Goal: Understand process/instructions: Learn how to perform a task or action

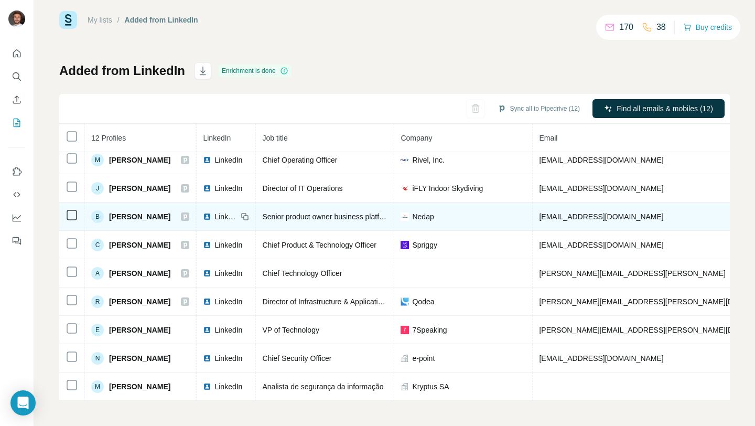
scroll to position [91, 0]
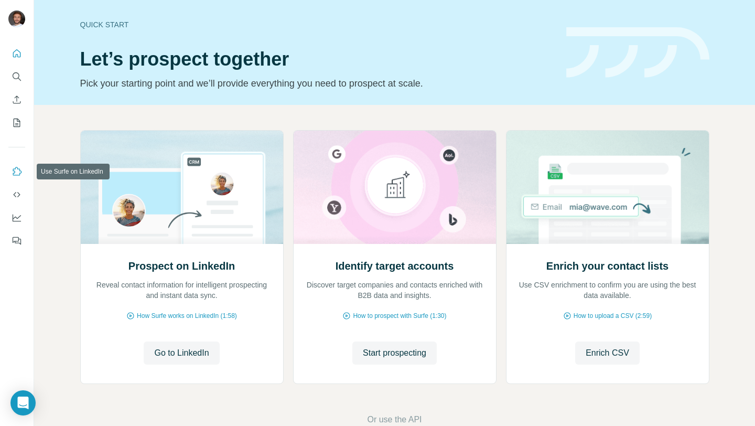
click at [17, 176] on icon "Use Surfe on LinkedIn" at bounding box center [17, 171] width 10 height 10
click at [25, 402] on icon "Open Intercom Messenger" at bounding box center [23, 403] width 12 height 14
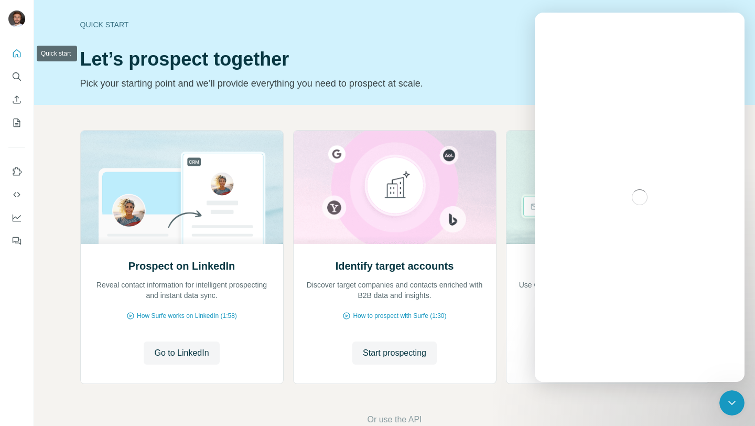
click at [18, 51] on icon "Quick start" at bounding box center [17, 53] width 10 height 10
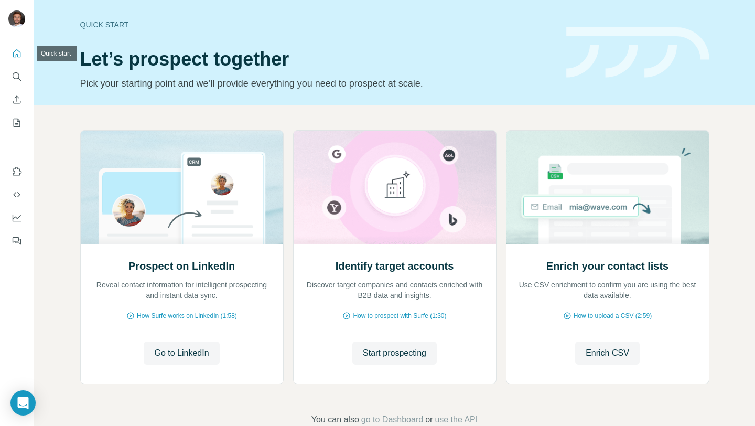
click at [20, 55] on icon "Quick start" at bounding box center [17, 53] width 8 height 8
click at [24, 410] on div "Open Intercom Messenger" at bounding box center [23, 403] width 28 height 28
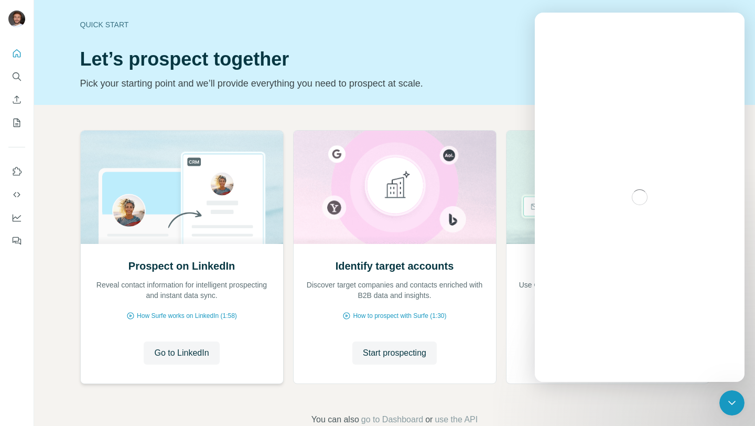
scroll to position [25, 0]
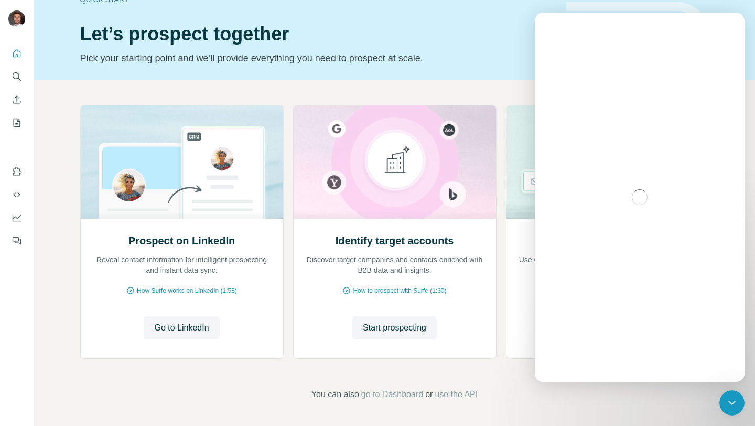
click at [755, 57] on div "Quick start Let’s prospect together Pick your starting point and we’ll provide …" at bounding box center [394, 27] width 721 height 105
click at [672, 415] on div "Prospect on LinkedIn Reveal contact information for intelligent prospecting and…" at bounding box center [394, 253] width 721 height 346
click at [728, 401] on icon "Close Intercom Messenger" at bounding box center [730, 401] width 13 height 13
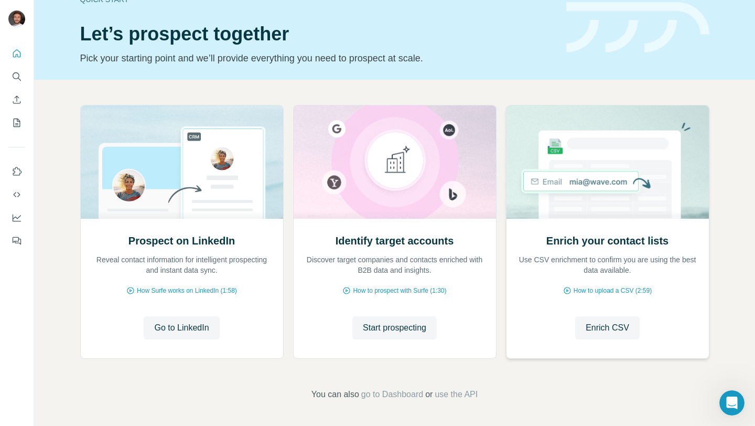
scroll to position [0, 0]
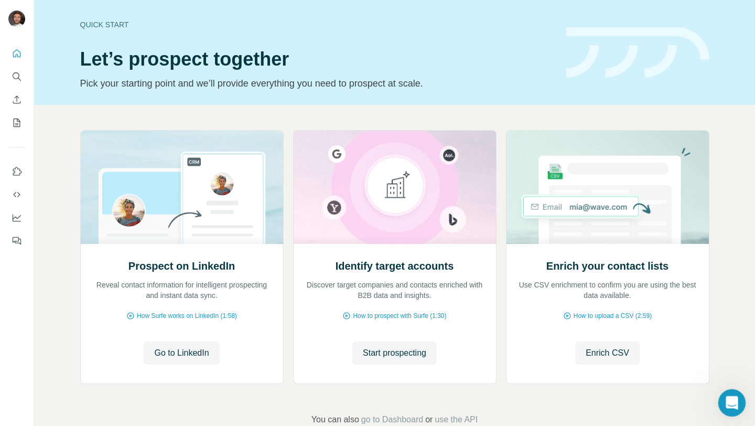
click at [731, 397] on icon "Open Intercom Messenger" at bounding box center [730, 401] width 17 height 17
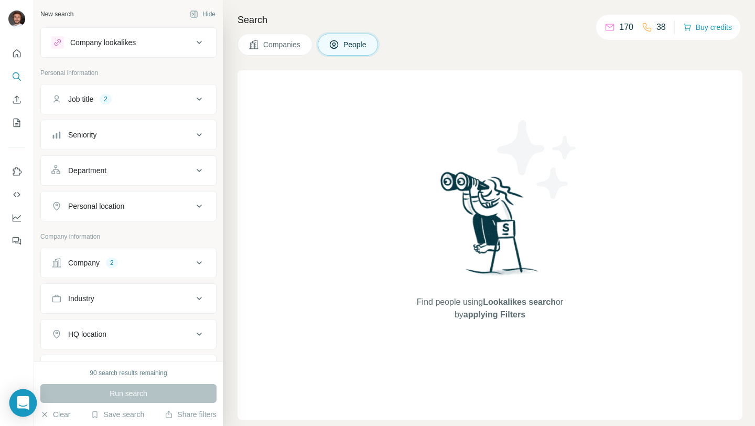
click at [28, 407] on icon "Open Intercom Messenger" at bounding box center [23, 403] width 14 height 14
